Goal: Task Accomplishment & Management: Manage account settings

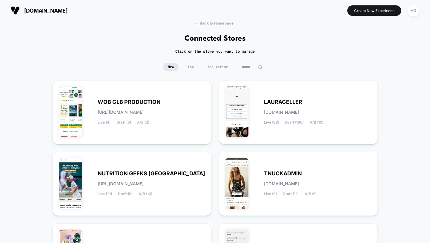
click at [187, 68] on span "Top" at bounding box center [190, 67] width 15 height 8
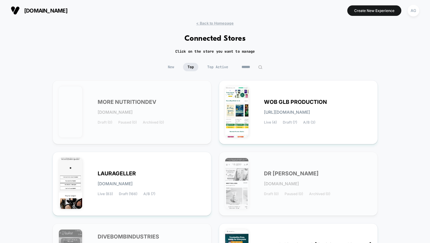
click at [173, 67] on span "New" at bounding box center [170, 67] width 15 height 8
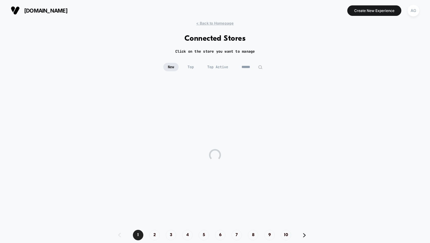
click at [173, 66] on span "New" at bounding box center [170, 67] width 15 height 8
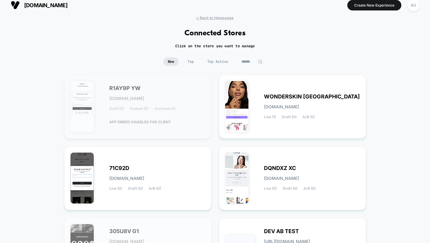
scroll to position [6, 0]
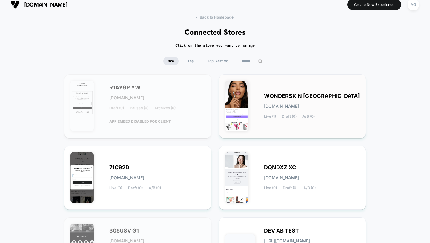
click at [295, 102] on div "WONDERSKIN USA [DOMAIN_NAME] Live (1) Draft (0) A/B (0)" at bounding box center [312, 106] width 96 height 25
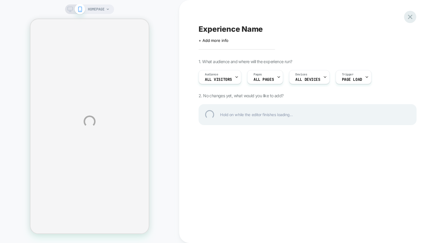
click at [414, 14] on div at bounding box center [410, 17] width 12 height 12
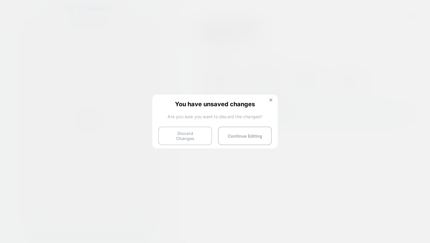
click at [197, 131] on button "Discard Changes" at bounding box center [185, 135] width 54 height 19
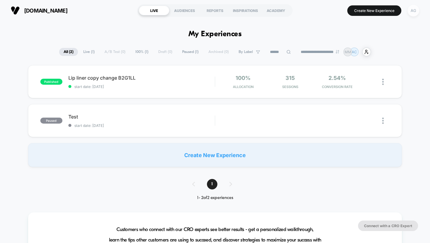
click at [416, 13] on div "AG" at bounding box center [414, 11] width 12 height 12
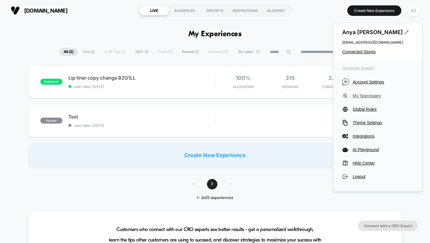
click at [368, 97] on span "My Teammates" at bounding box center [383, 95] width 61 height 5
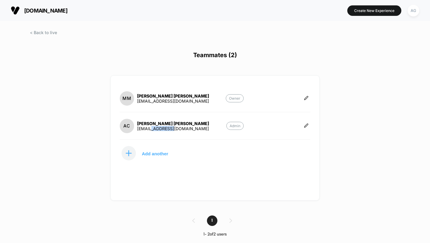
drag, startPoint x: 177, startPoint y: 127, endPoint x: 151, endPoint y: 127, distance: 26.6
click at [151, 127] on section "[PERSON_NAME] Chau [EMAIL_ADDRESS][DOMAIN_NAME] Admin" at bounding box center [182, 125] width 124 height 15
copy div "[DOMAIN_NAME]"
click at [46, 30] on span at bounding box center [43, 32] width 27 height 5
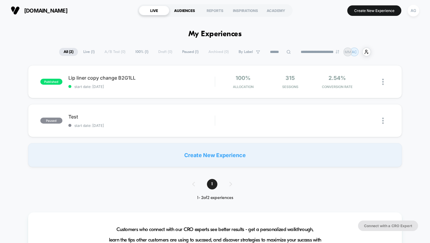
click at [189, 12] on div "AUDIENCES" at bounding box center [184, 11] width 30 height 10
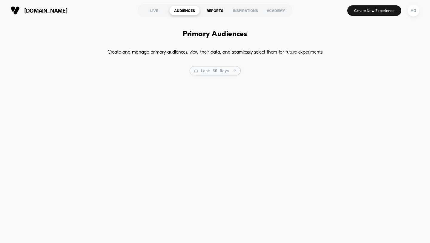
click at [224, 8] on div "REPORTS" at bounding box center [215, 11] width 30 height 10
